Goal: Transaction & Acquisition: Purchase product/service

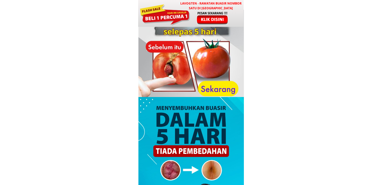
click at [190, 17] on div at bounding box center [191, 13] width 106 height 27
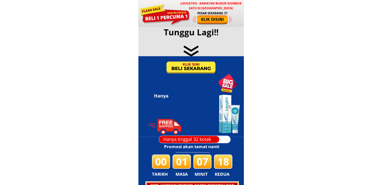
scroll to position [2423, 0]
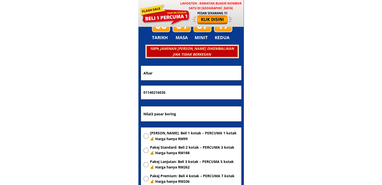
drag, startPoint x: 188, startPoint y: 114, endPoint x: 111, endPoint y: 114, distance: 76.7
click at [103, 113] on body "LAVOGTEN - Rawatan Buasir Nombor Satu di Malaysia Dengarkan pengalaman hebat pe…" at bounding box center [191, 144] width 382 height 5135
paste input "108-block d5 jln persiaran1 pandan jaya kuala lumpur"
type input "108-block d5 jln persiaran1 pandan jaya kuala lumpur"
click at [163, 134] on span "[PERSON_NAME]: Beli 1 kotak – PERCUMA 1 kotak 💰 Harga hanya RM99" at bounding box center [194, 136] width 89 height 11
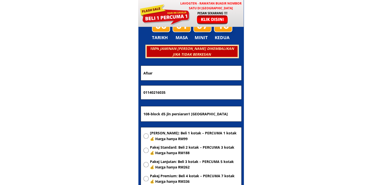
radio input "true"
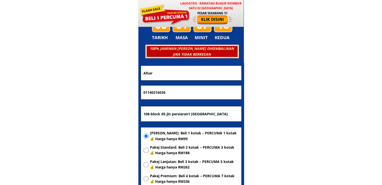
drag, startPoint x: 181, startPoint y: 94, endPoint x: 92, endPoint y: 91, distance: 88.8
click at [92, 91] on body "LAVOGTEN - Rawatan Buasir Nombor Satu di Malaysia Dengarkan pengalaman hebat pe…" at bounding box center [191, 144] width 382 height 5135
paste input "9393752"
type input "0193937525"
drag, startPoint x: 182, startPoint y: 71, endPoint x: 115, endPoint y: 78, distance: 67.2
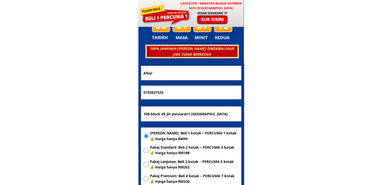
click at [117, 78] on body "LAVOGTEN - Rawatan Buasir Nombor Satu di Malaysia Dengarkan pengalaman hebat pe…" at bounding box center [191, 144] width 382 height 5135
paste input "sinaida"
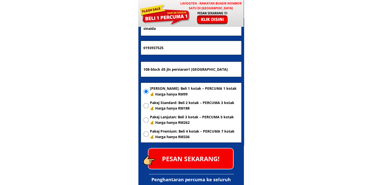
scroll to position [2474, 0]
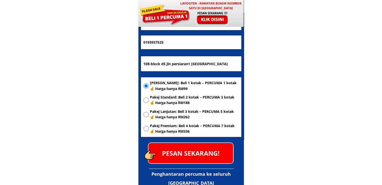
type input "sinaida"
click at [204, 156] on p "PESAN SEKARANG!" at bounding box center [191, 153] width 85 height 20
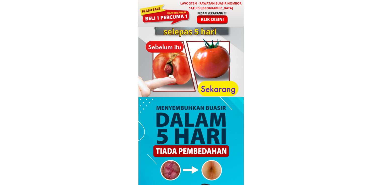
click at [177, 22] on div at bounding box center [164, 14] width 51 height 23
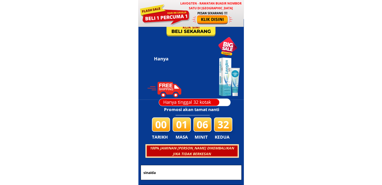
scroll to position [2423, 0]
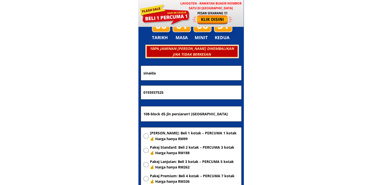
click at [183, 116] on input "108-block d5 jln persiaran1 pandan jaya kuala lumpur" at bounding box center [191, 114] width 98 height 15
paste input "PT 759 KG GONG PIPIT GELUGOR KEDAI JLN TMN GP PERDANA [GEOGRAPHIC_DATA]"
type input "PT 759 KG GONG PIPIT GELUGOR KEDAI JLN TMN GP PERDANA [GEOGRAPHIC_DATA]"
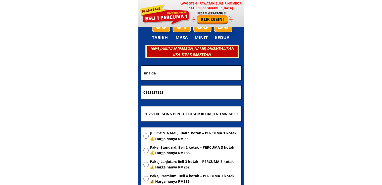
drag, startPoint x: 180, startPoint y: 94, endPoint x: 85, endPoint y: 92, distance: 95.3
click at [85, 92] on body "LAVOGTEN - Rawatan Buasir Nombor Satu di Malaysia Dengarkan pengalaman hebat pe…" at bounding box center [191, 144] width 382 height 5135
paste input "968379"
type input "0199683795"
drag, startPoint x: 110, startPoint y: 74, endPoint x: 101, endPoint y: 75, distance: 9.1
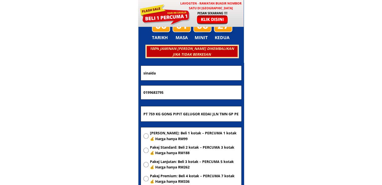
click at [101, 75] on body "LAVOGTEN - Rawatan Buasir Nombor Satu di Malaysia Dengarkan pengalaman hebat pe…" at bounding box center [191, 144] width 382 height 5135
paste input "[PERSON_NAME]"
type input "[PERSON_NAME]"
click at [169, 132] on span "[PERSON_NAME]: Beli 1 kotak – PERCUMA 1 kotak 💰 Harga hanya RM99" at bounding box center [194, 136] width 89 height 11
radio input "true"
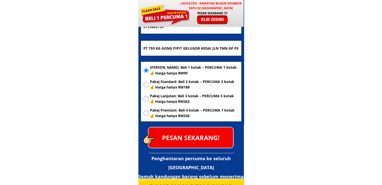
scroll to position [2499, 0]
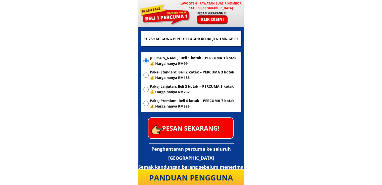
click at [192, 126] on p "PESAN SEKARANG!" at bounding box center [191, 128] width 85 height 20
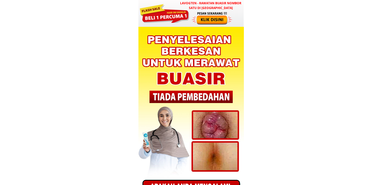
click at [183, 19] on div at bounding box center [164, 13] width 51 height 20
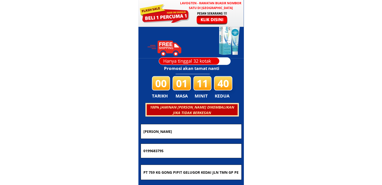
scroll to position [1429, 0]
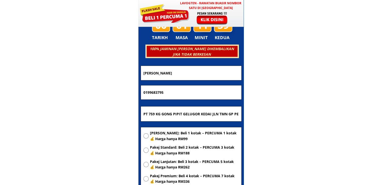
drag, startPoint x: 192, startPoint y: 71, endPoint x: 97, endPoint y: 72, distance: 95.0
paste input "Tuan [PERSON_NAME] bt [PERSON_NAME]"
type input "Tuan [PERSON_NAME] bt [PERSON_NAME]"
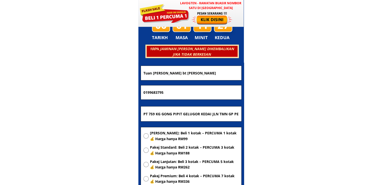
click at [201, 115] on input "PT 759 KG GONG PIPIT GELUGOR KEDAI JLN TMN GP PERDANA [GEOGRAPHIC_DATA]" at bounding box center [191, 114] width 98 height 15
paste input "Villa Hana PT 22764 taman wangi [GEOGRAPHIC_DATA]"
type input "Villa Hana PT 22764 taman wangi [GEOGRAPHIC_DATA]"
click at [178, 133] on span "[PERSON_NAME]: Beli 1 kotak – PERCUMA 1 kotak 💰 Harga hanya RM99" at bounding box center [194, 136] width 89 height 11
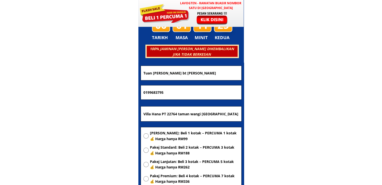
radio input "true"
drag, startPoint x: 175, startPoint y: 95, endPoint x: 92, endPoint y: 94, distance: 82.9
paste input "3-950 6018"
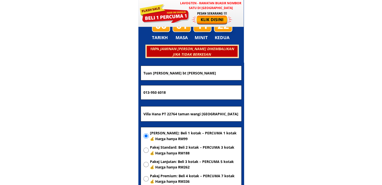
click at [157, 94] on input "013-950 6018" at bounding box center [191, 93] width 98 height 14
click at [151, 92] on input "013-9506018" at bounding box center [191, 93] width 98 height 14
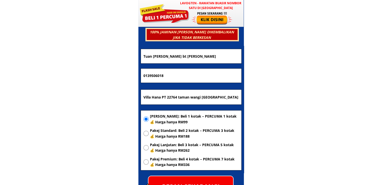
scroll to position [1479, 0]
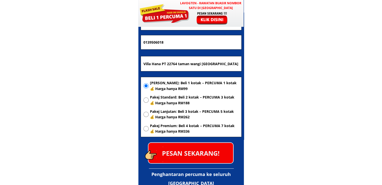
type input "0139506018"
click at [193, 149] on p "PESAN SEKARANG!" at bounding box center [191, 153] width 85 height 20
